Goal: Transaction & Acquisition: Subscribe to service/newsletter

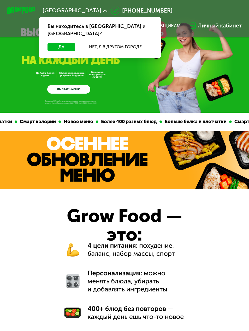
click at [53, 43] on button "Да" at bounding box center [61, 47] width 27 height 9
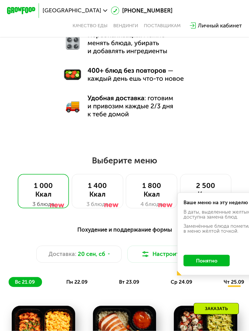
scroll to position [238, 0]
click at [213, 261] on button "Понятно" at bounding box center [207, 261] width 46 height 12
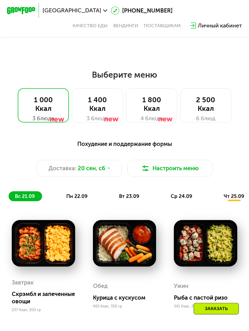
scroll to position [324, 0]
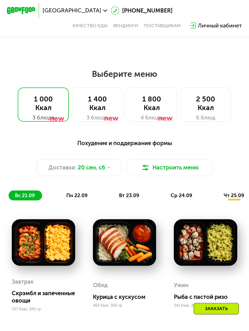
click at [105, 112] on div at bounding box center [112, 109] width 14 height 34
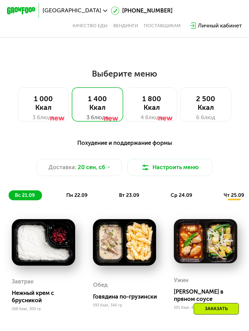
click at [105, 171] on div "Доставка: [DATE]" at bounding box center [78, 167] width 85 height 17
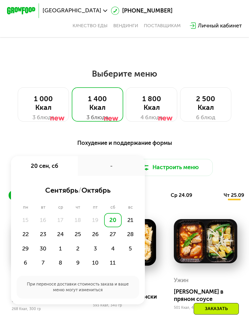
click at [130, 220] on div "21" at bounding box center [131, 220] width 18 height 14
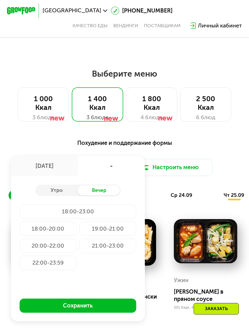
click at [118, 227] on div "19:00-21:00" at bounding box center [107, 229] width 57 height 14
click at [102, 304] on button "Сохранить" at bounding box center [78, 306] width 117 height 14
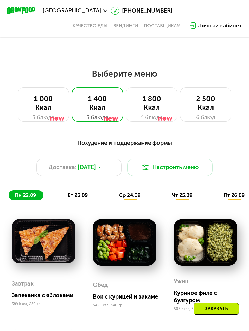
click at [188, 170] on button "Настроить меню" at bounding box center [170, 167] width 85 height 17
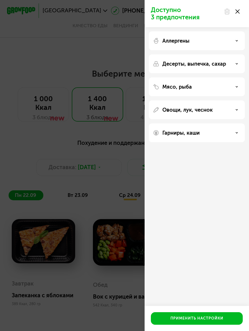
click at [225, 43] on div "Аллергены" at bounding box center [197, 41] width 88 height 6
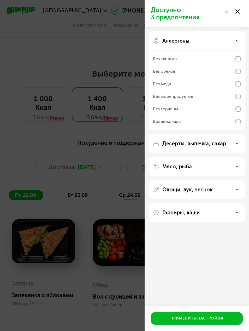
click at [236, 43] on div "Аллергены" at bounding box center [197, 41] width 88 height 6
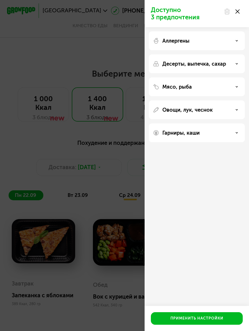
click at [227, 132] on div "Гарниры, каши" at bounding box center [197, 133] width 88 height 6
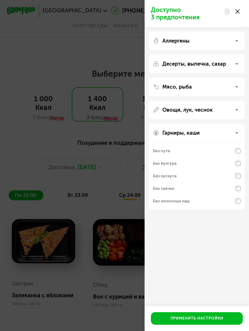
click at [226, 130] on div "Гарниры, каши" at bounding box center [197, 133] width 88 height 6
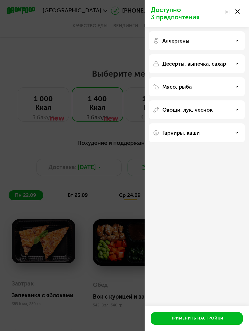
click at [229, 110] on div "Овощи, лук, чеснок" at bounding box center [197, 110] width 88 height 6
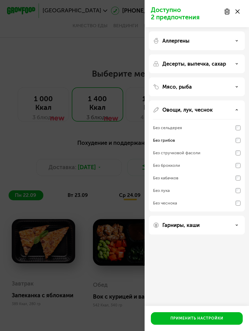
click at [219, 321] on div "Применить настройки" at bounding box center [197, 318] width 53 height 5
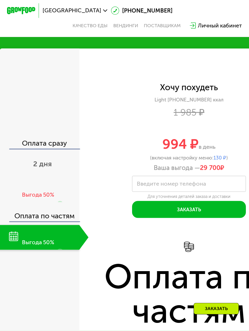
scroll to position [842, 0]
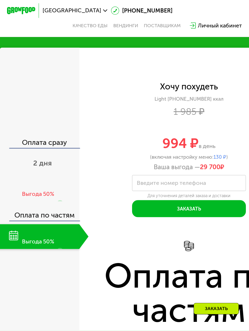
click at [48, 193] on div "Выгода 50%" at bounding box center [38, 194] width 32 height 8
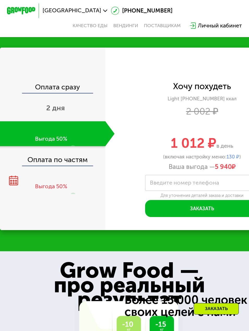
click at [64, 109] on span "2 дня" at bounding box center [55, 108] width 19 height 9
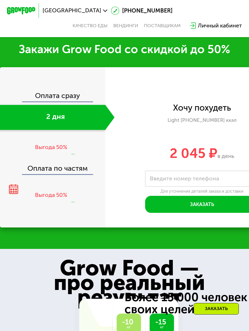
click at [68, 100] on div "Оплата сразу" at bounding box center [53, 96] width 105 height 9
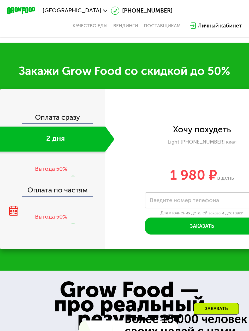
scroll to position [756, 0]
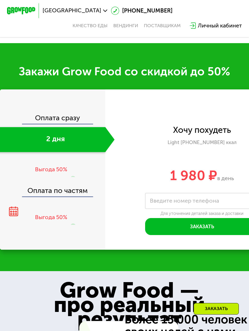
click at [73, 172] on div at bounding box center [73, 170] width 6 height 34
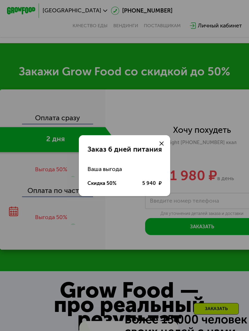
click at [161, 146] on icon at bounding box center [162, 143] width 4 height 4
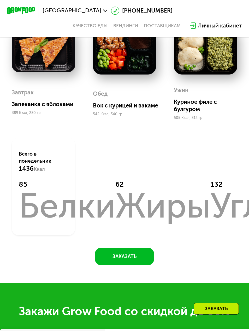
scroll to position [516, 0]
click at [166, 144] on div "Завтрак Запеканка с яблоками 389 Ккал, 280 гр Обед Вок с курицей и вакаме 542 К…" at bounding box center [125, 131] width 244 height 225
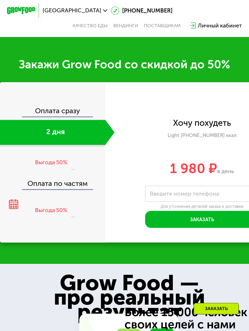
scroll to position [763, 0]
click at [61, 159] on div "Выгода 50%" at bounding box center [51, 162] width 32 height 8
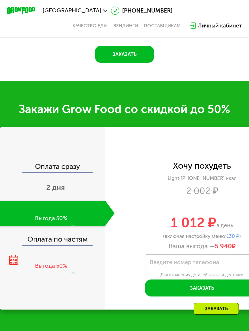
scroll to position [780, 0]
